Goal: Find specific page/section: Find specific page/section

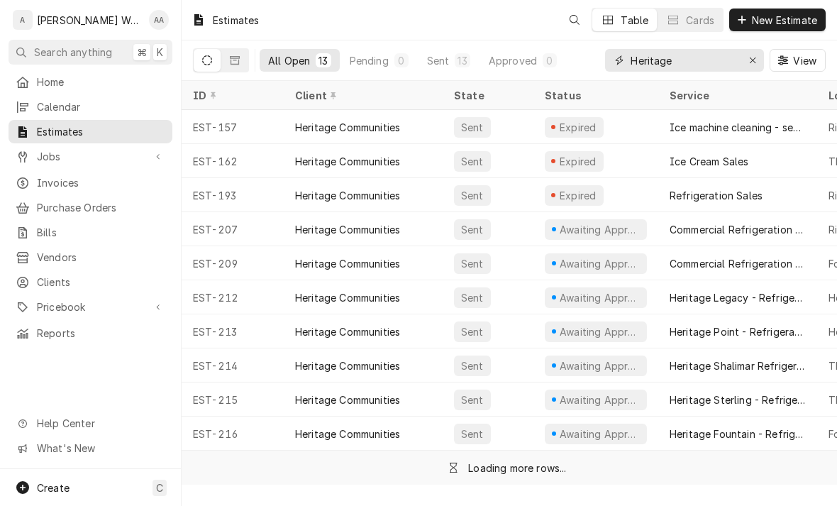
click at [762, 53] on button "Erase input" at bounding box center [752, 60] width 23 height 23
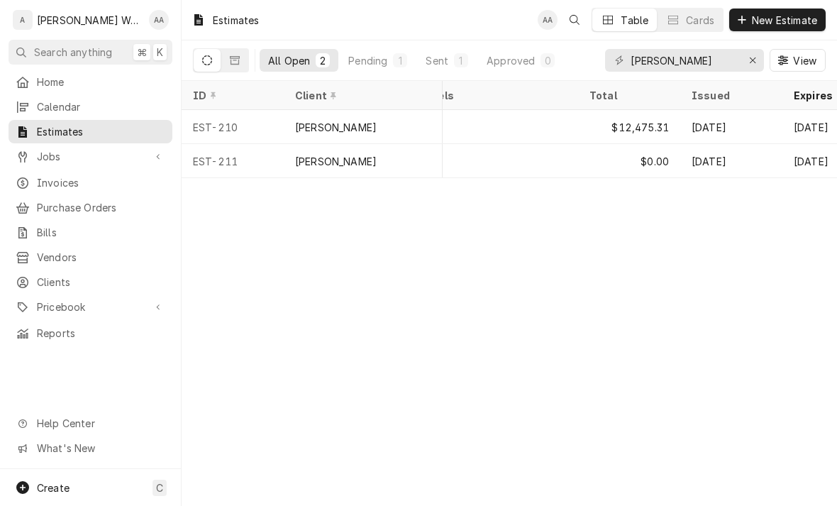
scroll to position [0, 820]
type input "[PERSON_NAME]"
click at [526, 128] on div "—" at bounding box center [491, 127] width 170 height 34
click at [504, 122] on div "—" at bounding box center [491, 127] width 170 height 34
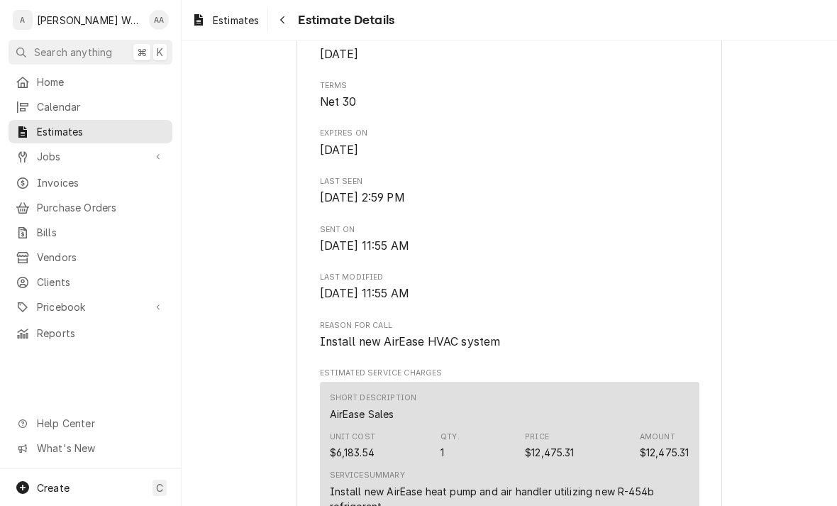
scroll to position [425, 0]
click at [30, 152] on div "Jobs" at bounding box center [80, 156] width 128 height 15
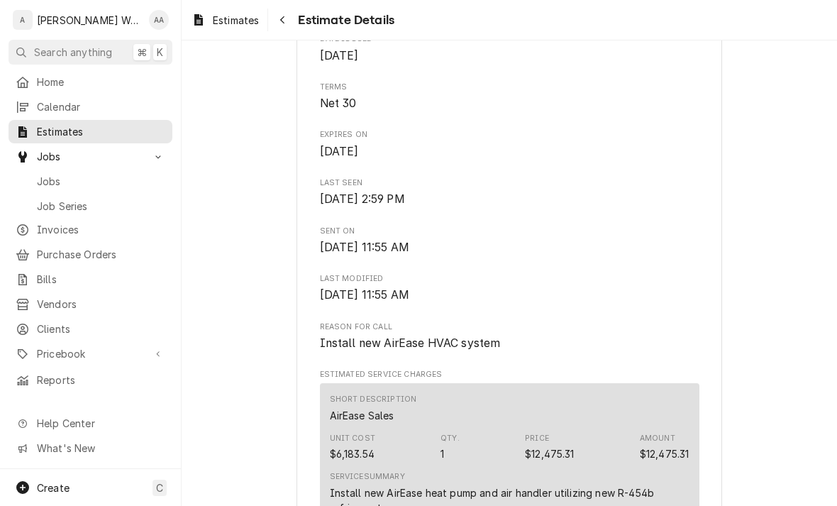
click at [35, 174] on div "Jobs" at bounding box center [91, 181] width 150 height 15
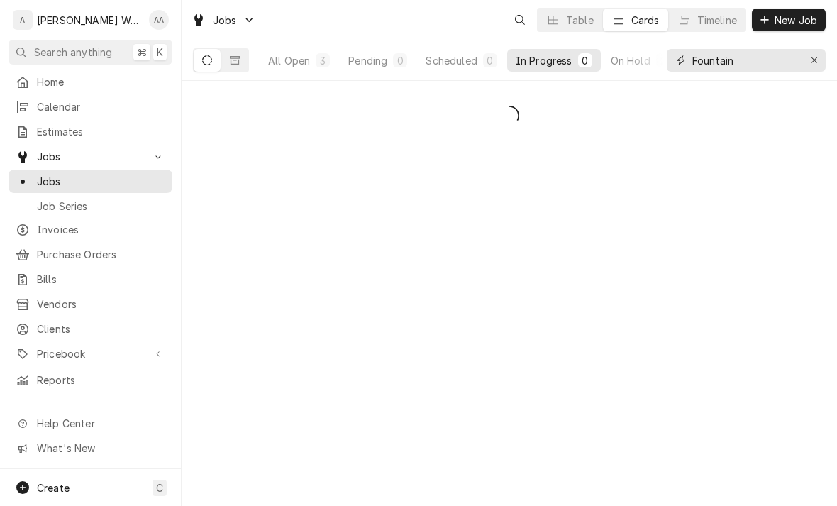
click at [814, 67] on button "Erase input" at bounding box center [814, 60] width 23 height 23
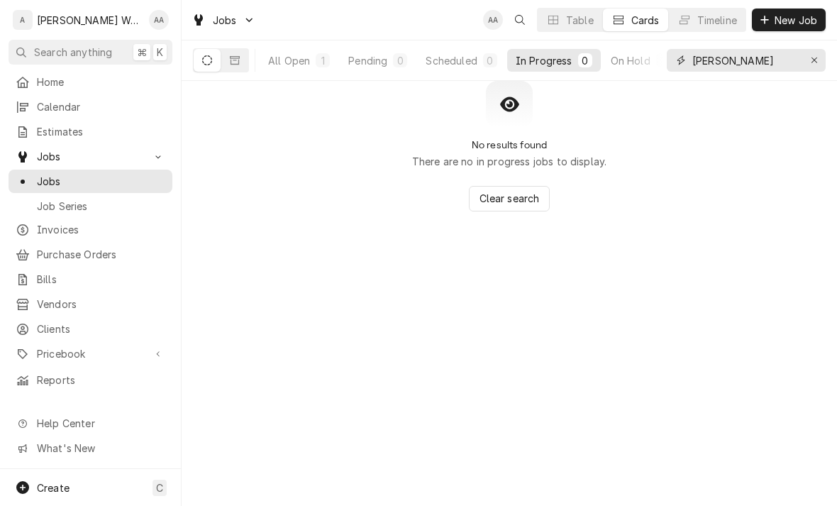
type input "[PERSON_NAME]"
click at [287, 58] on div "All Open" at bounding box center [289, 60] width 42 height 15
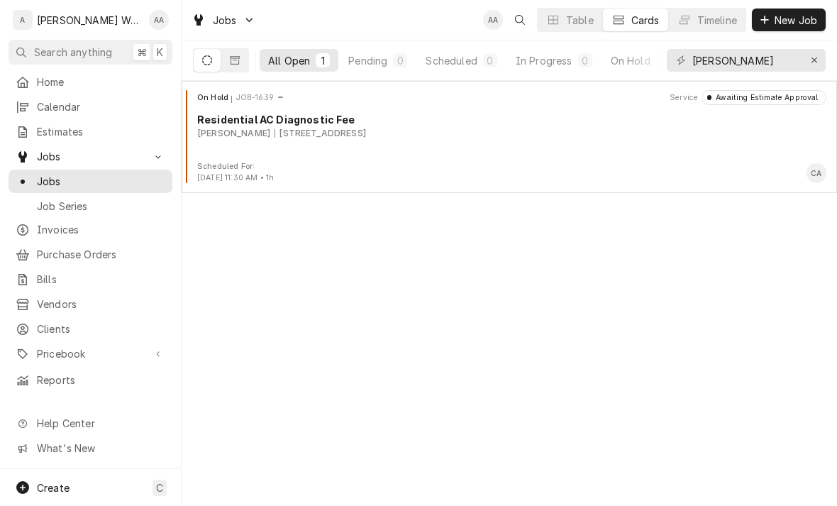
click at [242, 71] on button "Dynamic Content Wrapper" at bounding box center [234, 60] width 27 height 23
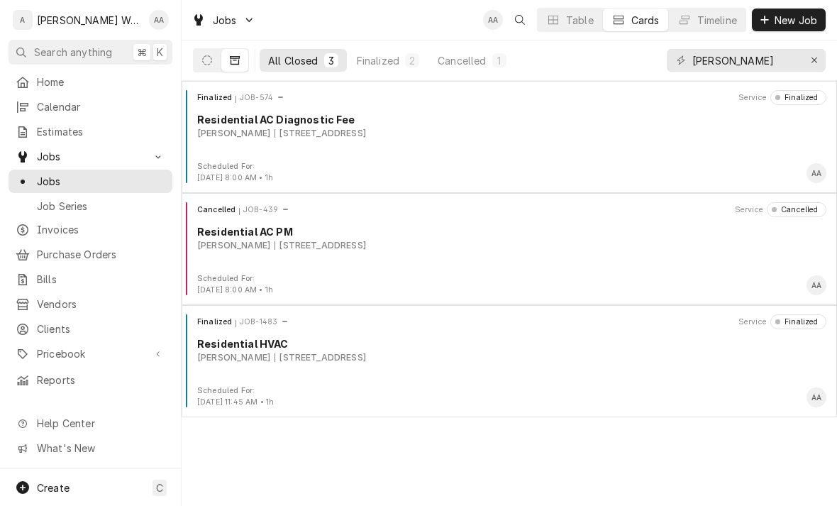
click at [257, 367] on div "Finalized JOB-1483 Service Finalized Residential HVAC Denny Stiles 17404 Club V…" at bounding box center [509, 349] width 644 height 71
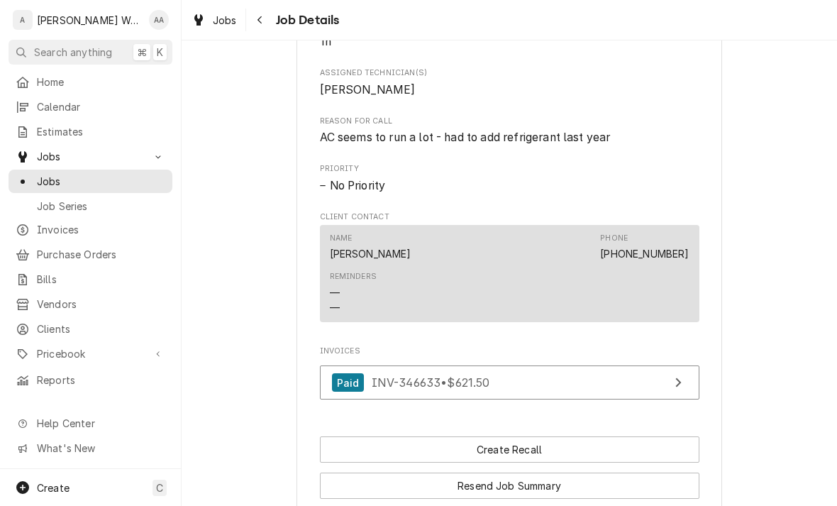
scroll to position [621, 0]
click at [40, 124] on span "Estimates" at bounding box center [101, 131] width 128 height 15
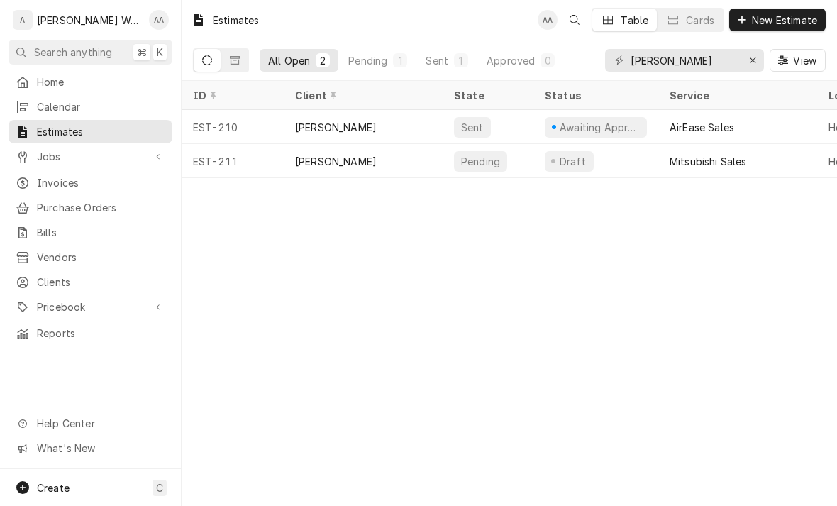
click at [291, 126] on div "[PERSON_NAME]" at bounding box center [363, 127] width 159 height 34
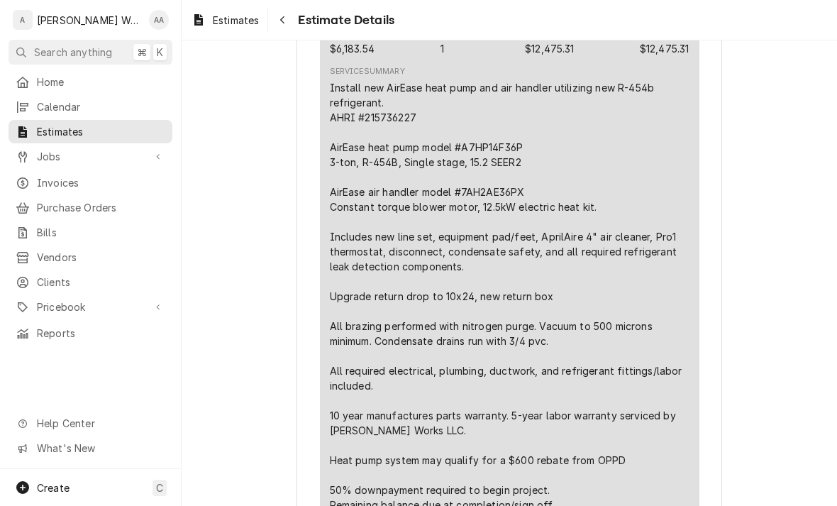
scroll to position [836, 0]
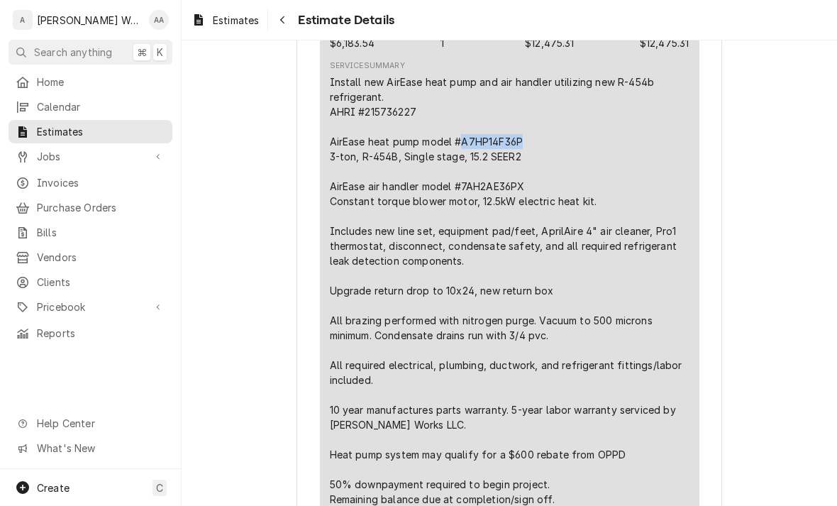
click at [482, 214] on div "Install new AirEase heat pump and air handler utilizing new R-454b refrigerant.…" at bounding box center [510, 290] width 360 height 432
copy div "7AH2AE36PX"
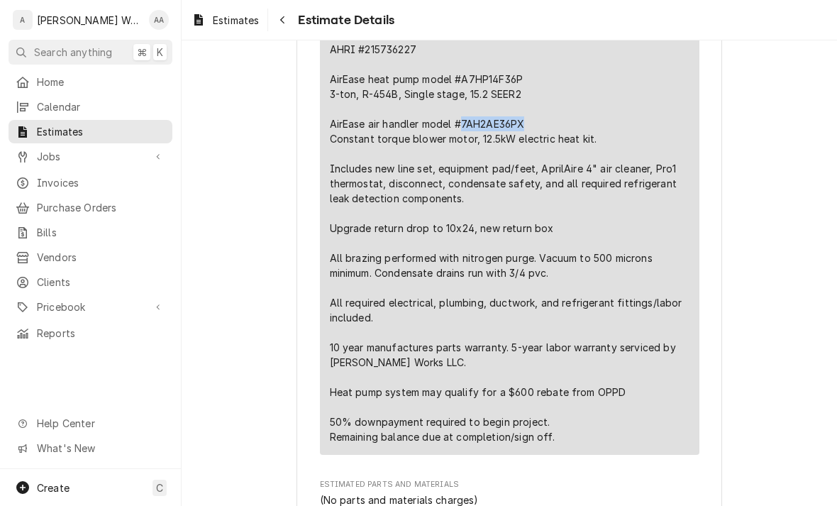
scroll to position [899, 0]
